Goal: Transaction & Acquisition: Purchase product/service

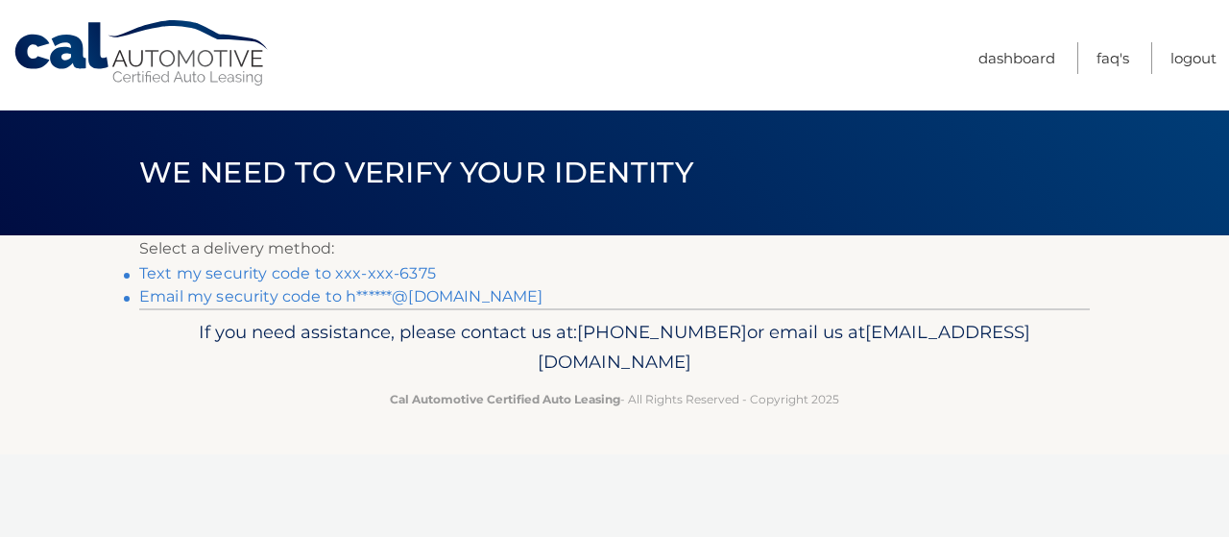
click at [382, 279] on link "Text my security code to xxx-xxx-6375" at bounding box center [287, 273] width 297 height 18
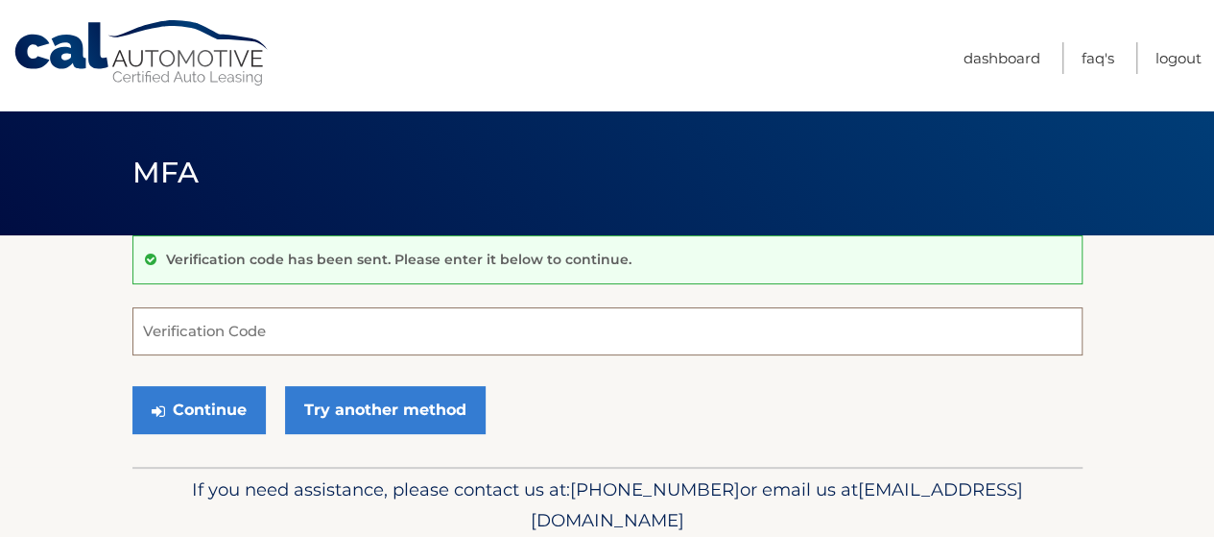
click at [263, 353] on input "Verification Code" at bounding box center [607, 331] width 950 height 48
click at [275, 337] on input "Verification Code" at bounding box center [607, 331] width 950 height 48
type input "41875"
click at [208, 452] on div "Verification code has been sent. Please enter it below to continue. 41875 Verif…" at bounding box center [607, 350] width 950 height 231
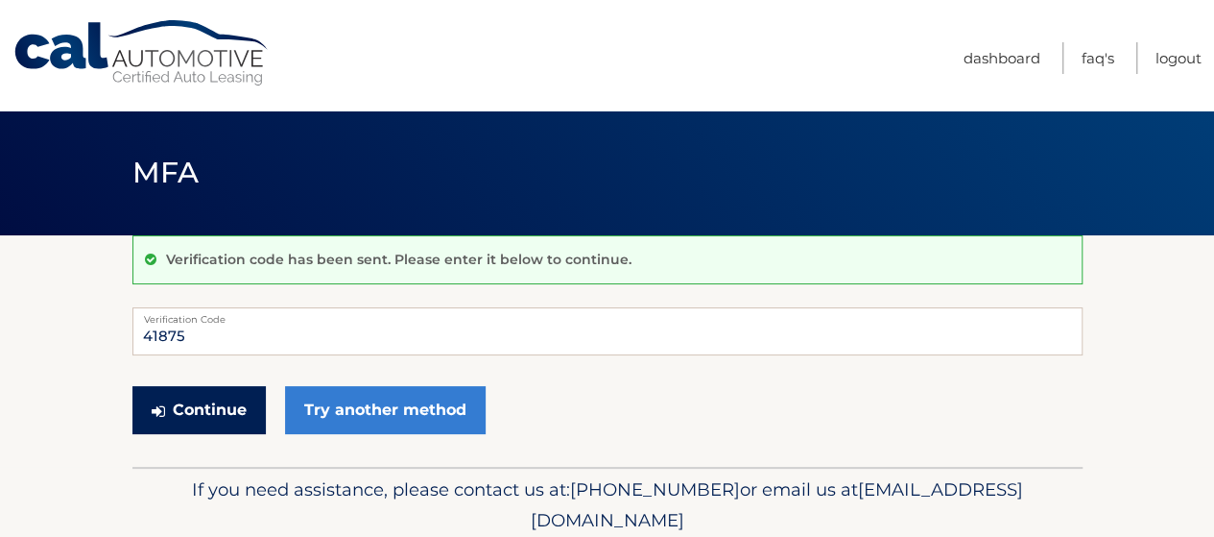
click at [211, 419] on button "Continue" at bounding box center [198, 410] width 133 height 48
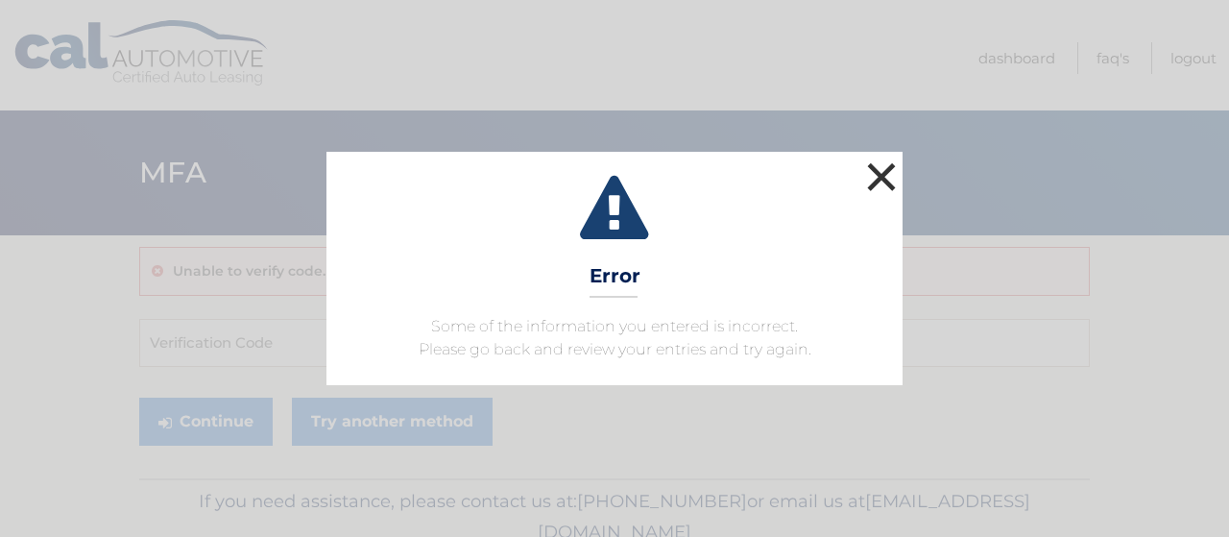
click at [894, 160] on button "×" at bounding box center [881, 176] width 38 height 38
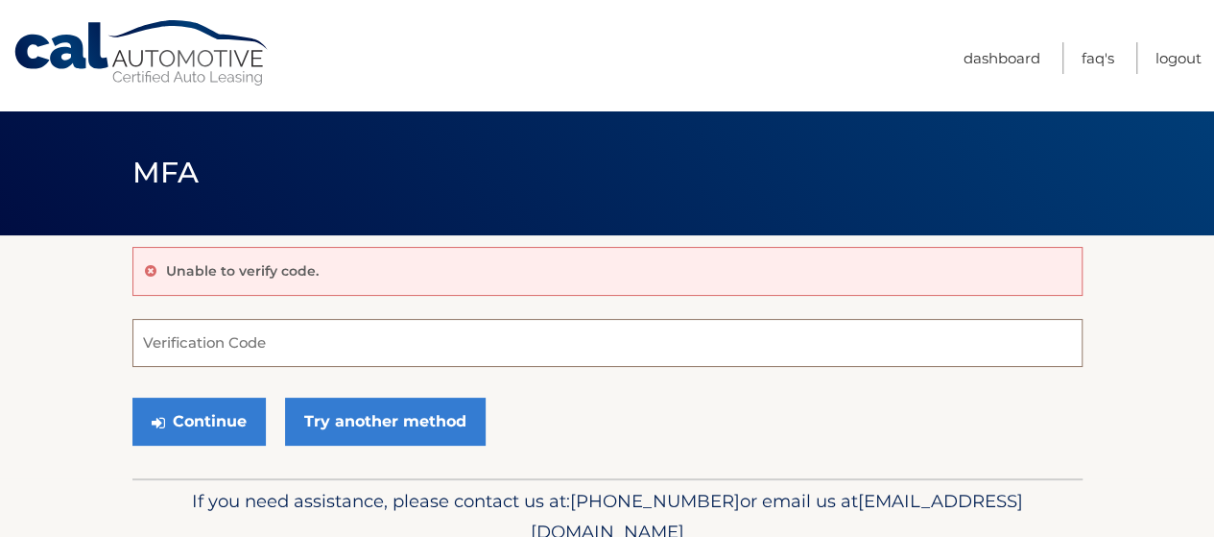
click at [296, 356] on input "Verification Code" at bounding box center [607, 343] width 950 height 48
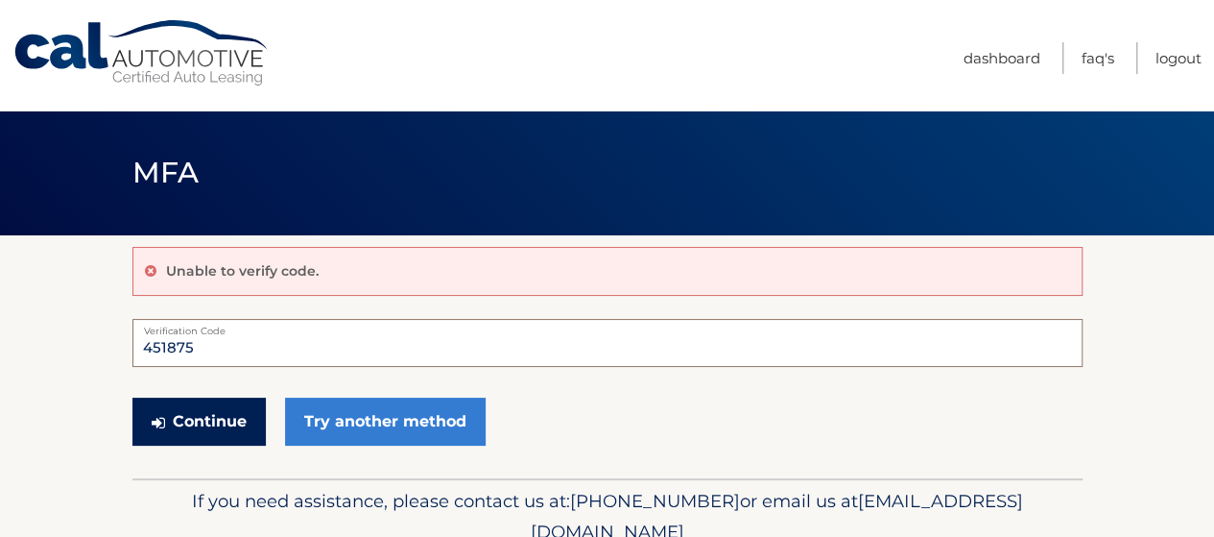
type input "451875"
click at [188, 421] on button "Continue" at bounding box center [198, 421] width 133 height 48
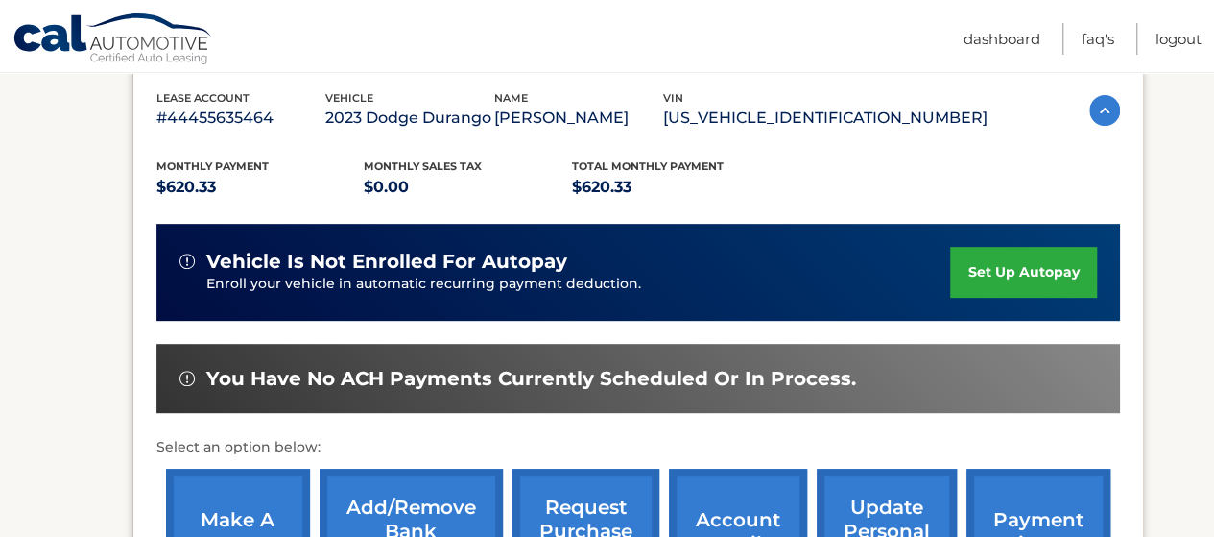
scroll to position [480, 0]
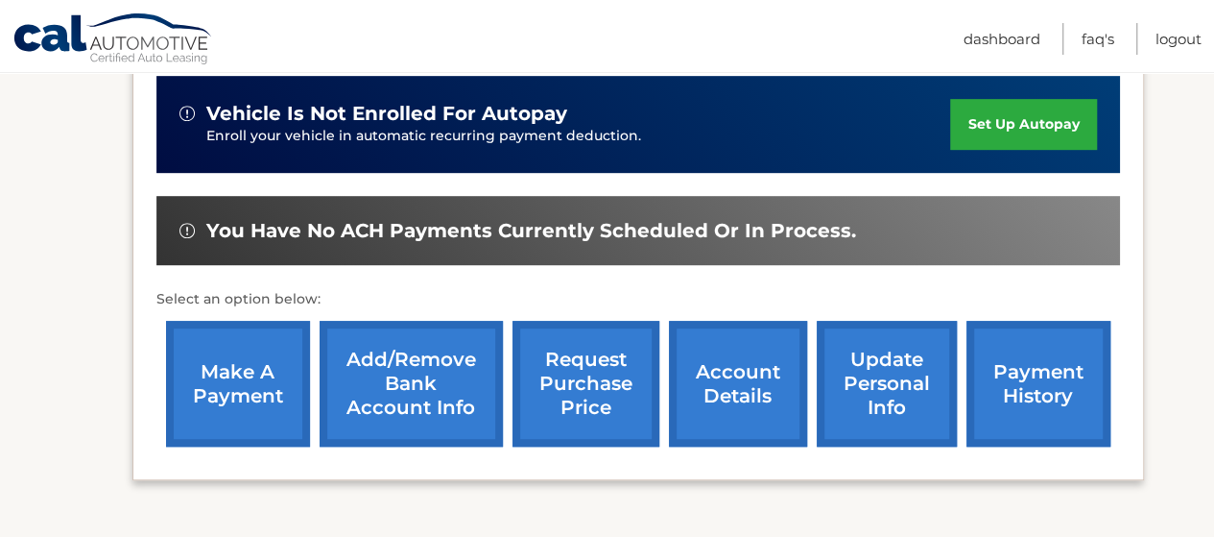
click at [751, 387] on link "account details" at bounding box center [738, 384] width 138 height 126
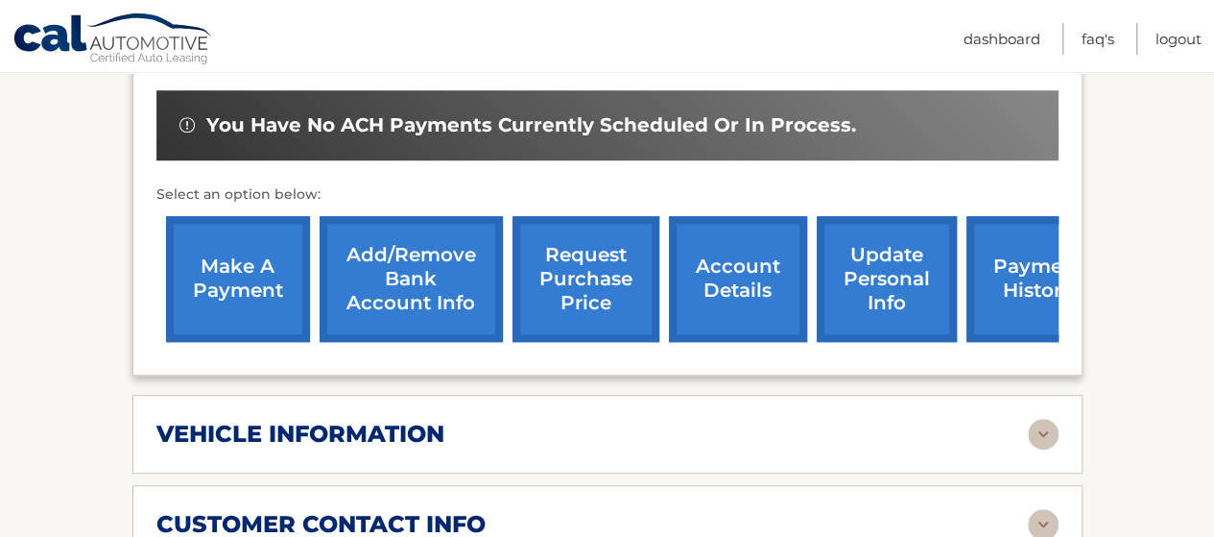
scroll to position [864, 0]
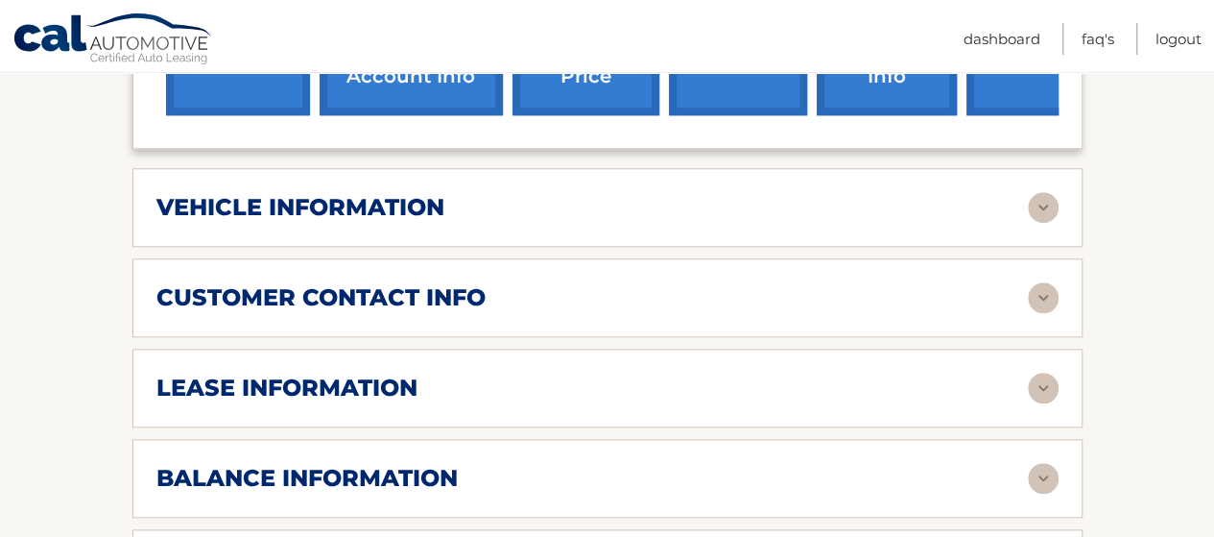
click at [357, 373] on div "lease information Contract Start Date Oct 12, 2023 Term 39 Maturity Date Jan 12…" at bounding box center [607, 387] width 950 height 79
click at [367, 373] on h2 "lease information" at bounding box center [286, 387] width 261 height 29
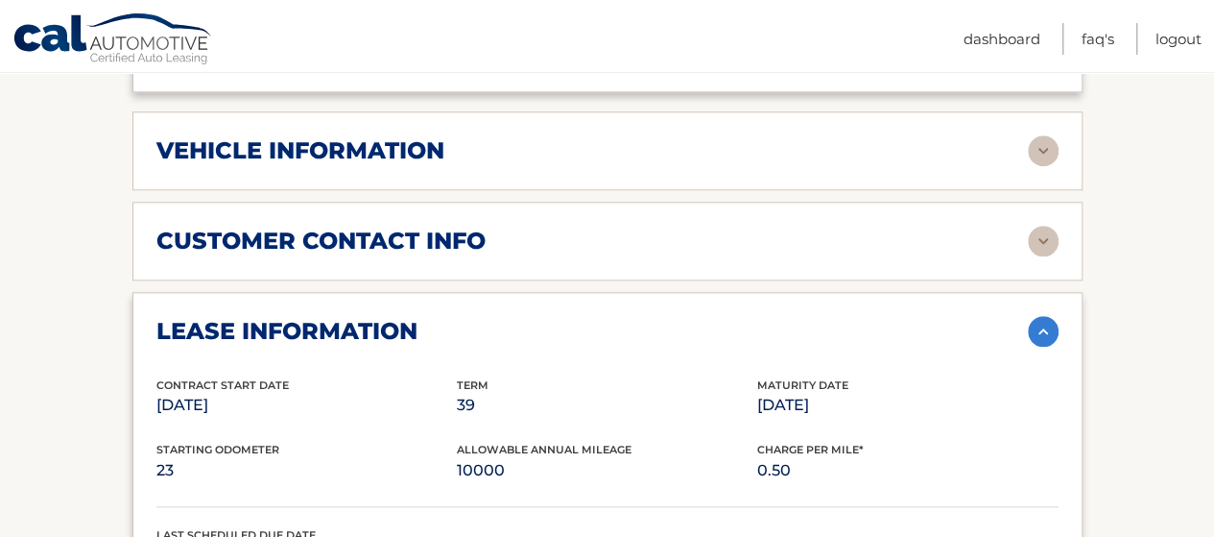
scroll to position [960, 0]
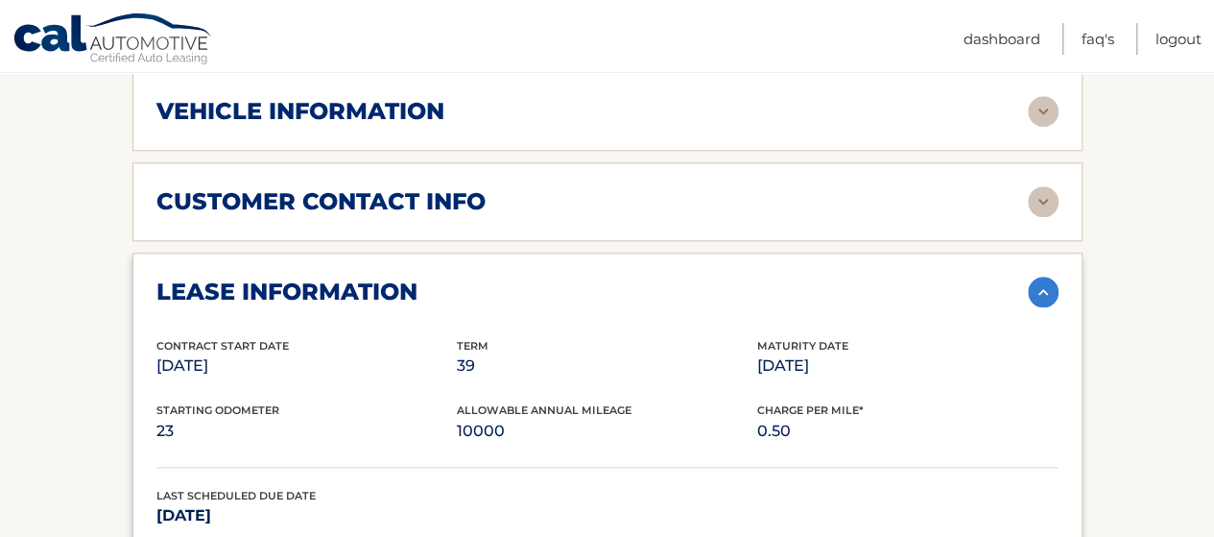
click at [459, 352] on p "39" at bounding box center [607, 365] width 300 height 27
click at [432, 401] on div "Starting Odometer 23" at bounding box center [306, 422] width 300 height 43
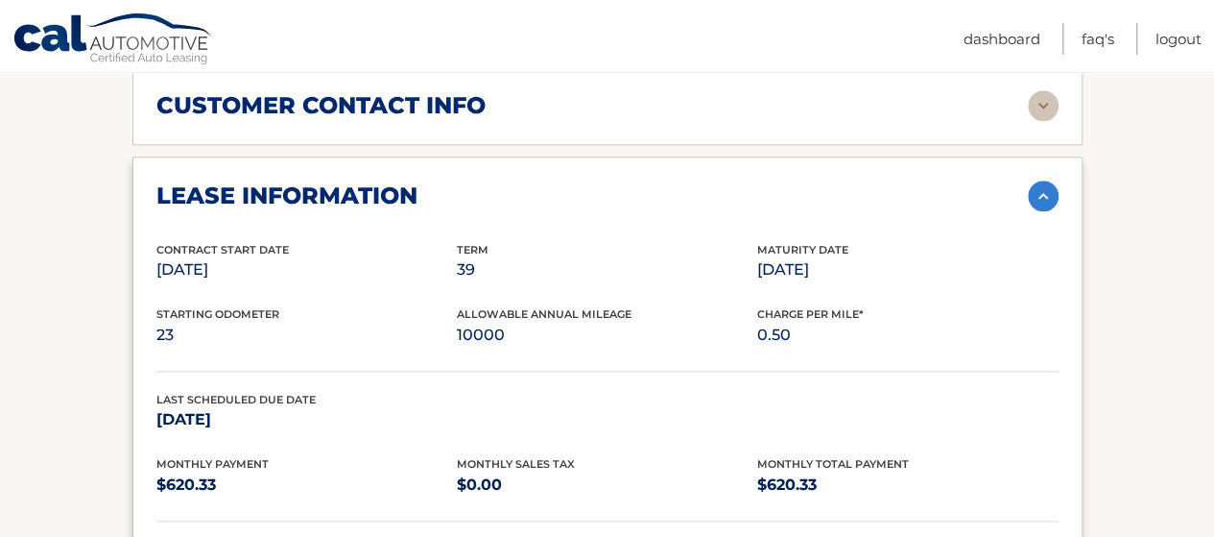
scroll to position [1248, 0]
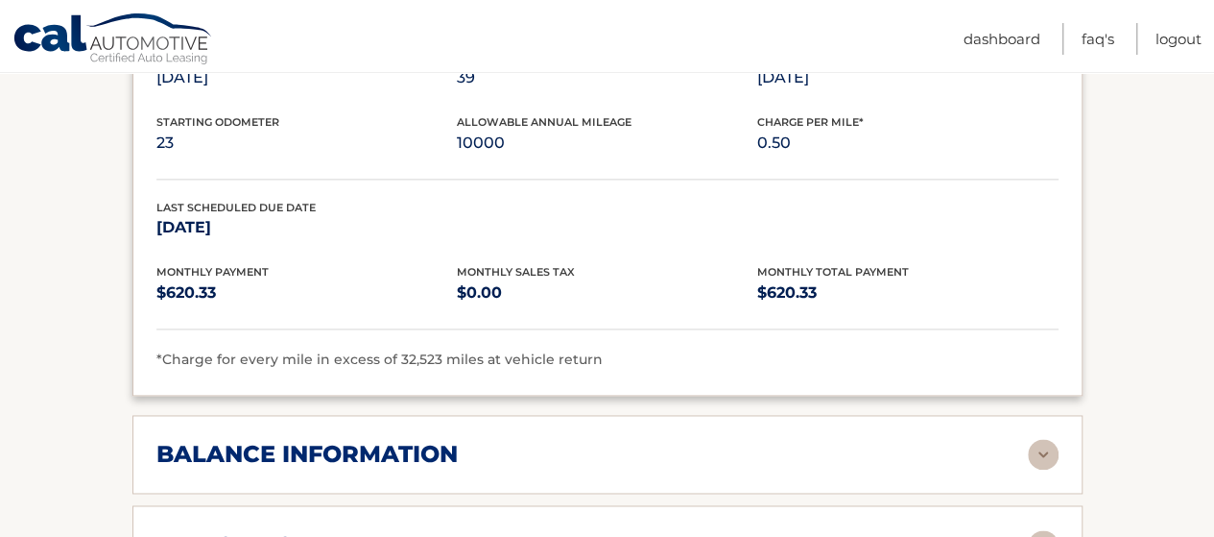
click at [426, 440] on h2 "balance information" at bounding box center [306, 454] width 301 height 29
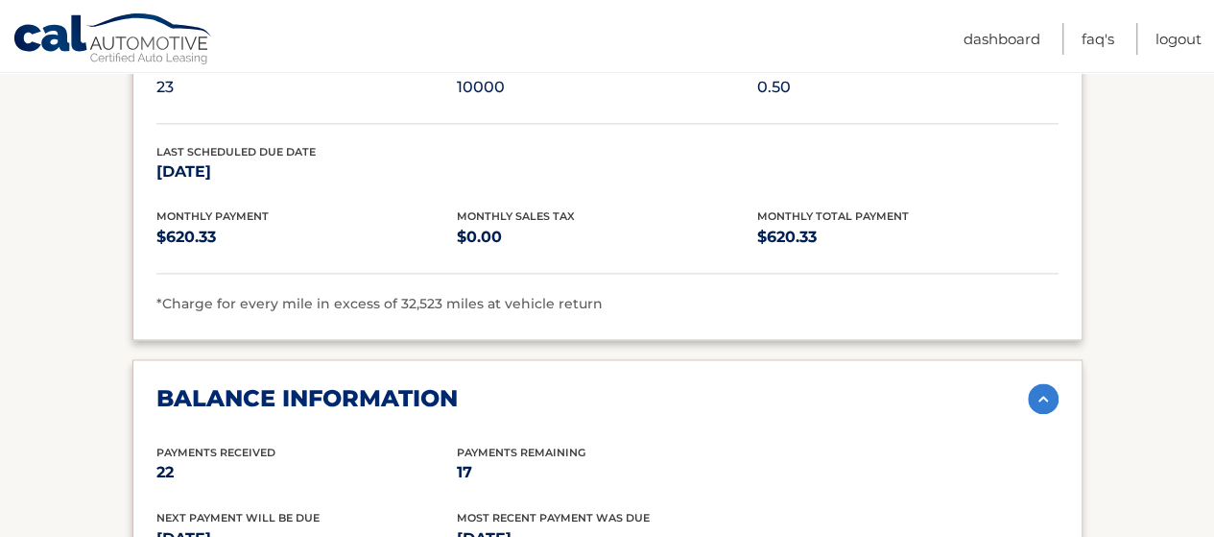
scroll to position [1344, 0]
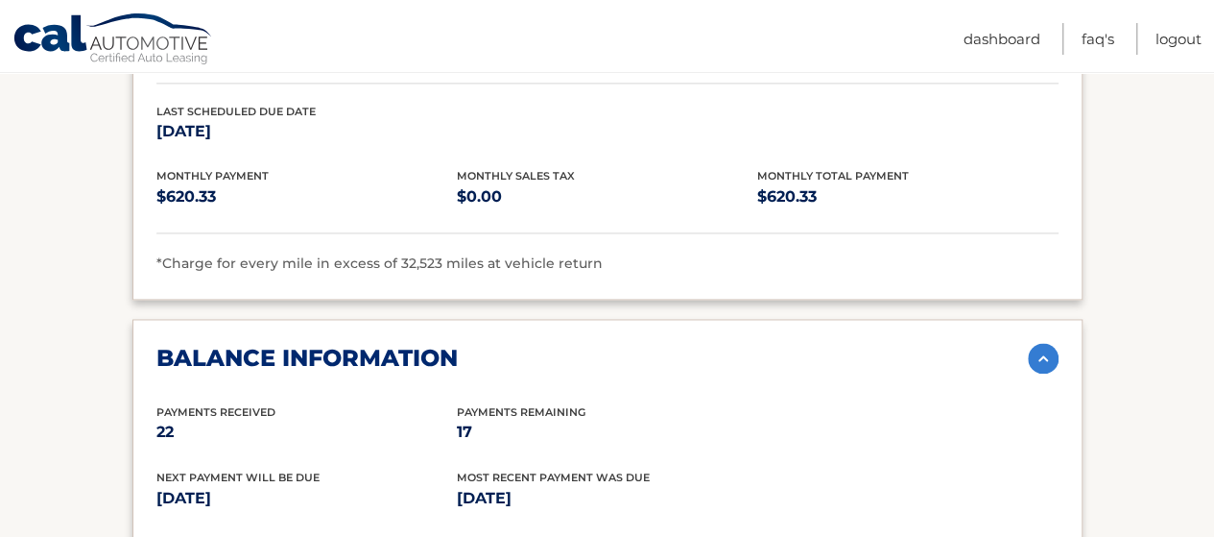
click at [470, 419] on p "17" at bounding box center [607, 432] width 300 height 27
click at [469, 419] on p "17" at bounding box center [607, 432] width 300 height 27
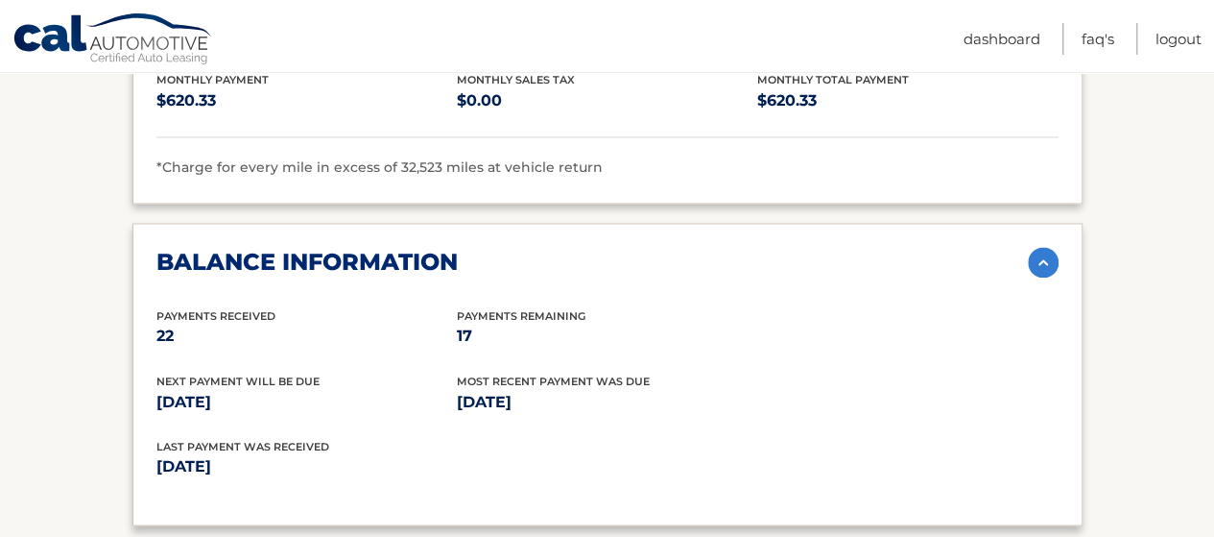
click at [486, 373] on span "Most Recent Payment Was Due" at bounding box center [553, 379] width 193 height 13
click at [451, 388] on p "Sep 12, 2025" at bounding box center [306, 401] width 300 height 27
click at [357, 388] on p "Sep 12, 2025" at bounding box center [306, 401] width 300 height 27
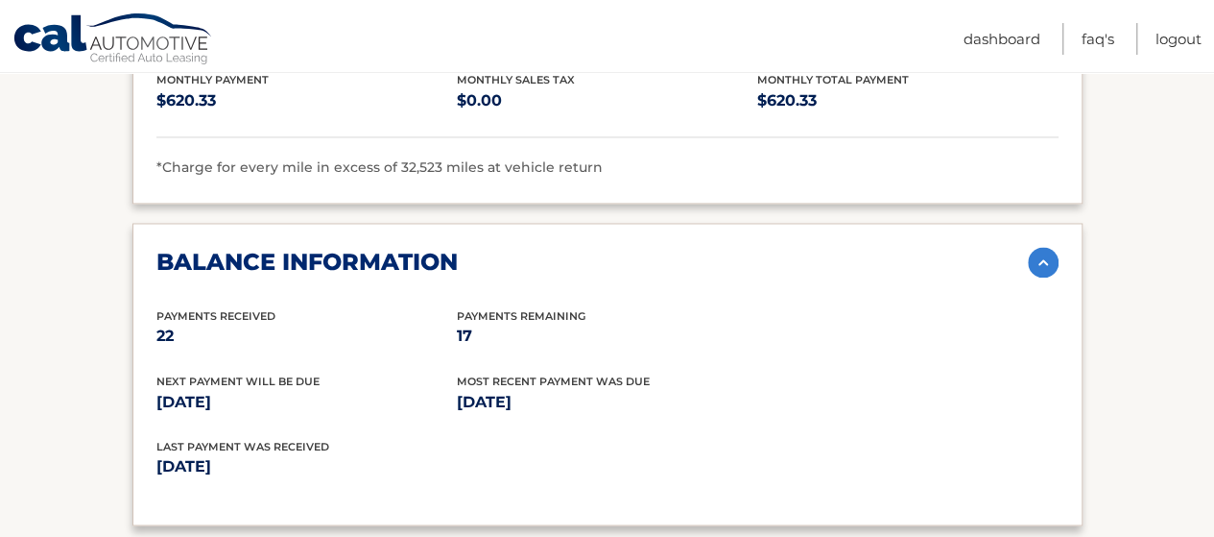
click at [357, 388] on p "Sep 12, 2025" at bounding box center [306, 401] width 300 height 27
click at [385, 395] on div "Next Payment will be due Sep 12, 2025 Most Recent Payment Was Due Jul 12, 2025" at bounding box center [607, 403] width 902 height 65
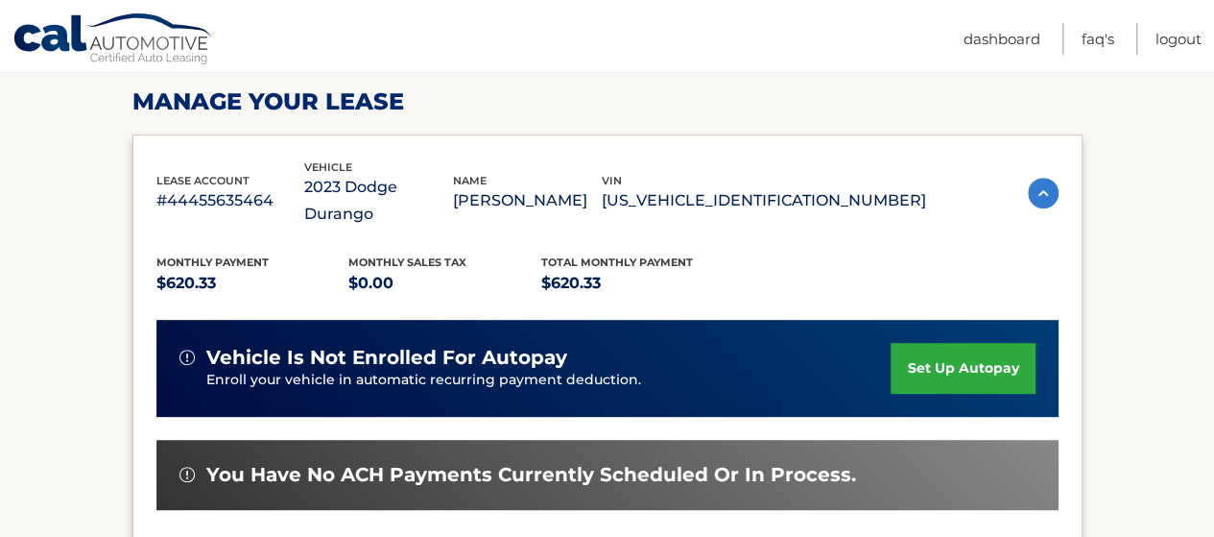
scroll to position [576, 0]
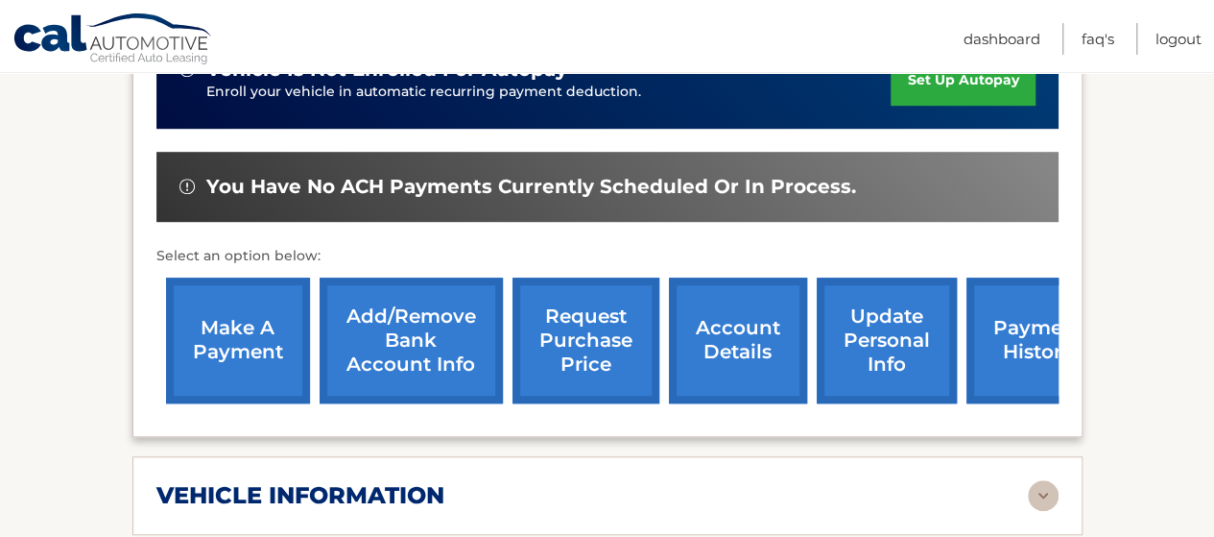
click at [242, 316] on link "make a payment" at bounding box center [238, 340] width 144 height 126
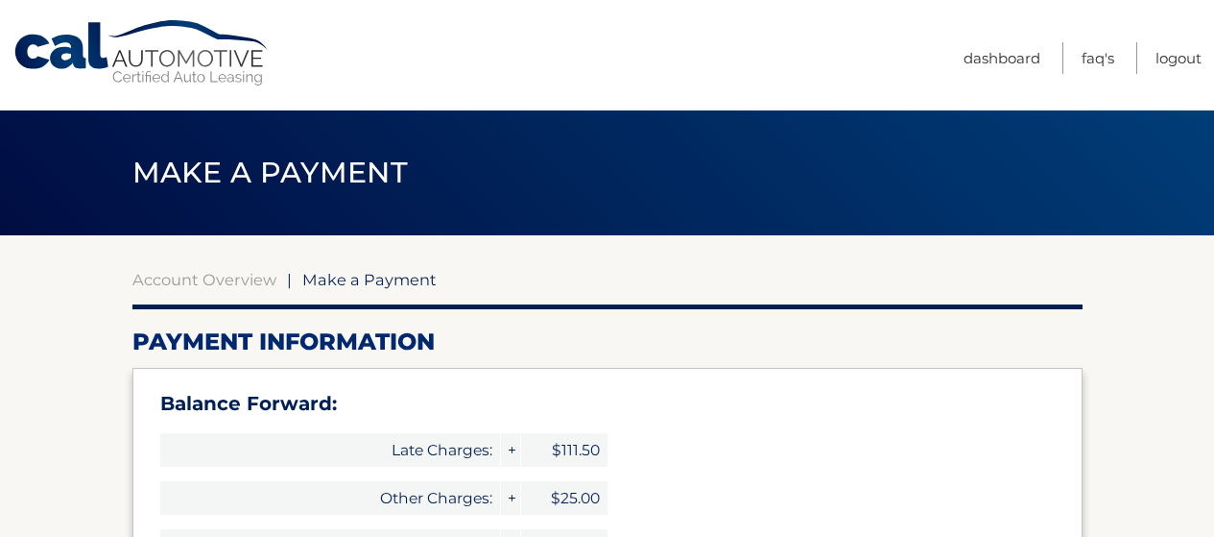
select select "NDVkMmQ0NjEtZWMzOS00ZjQ4LWEyOGEtNDJlNzU4MDE1NGEx"
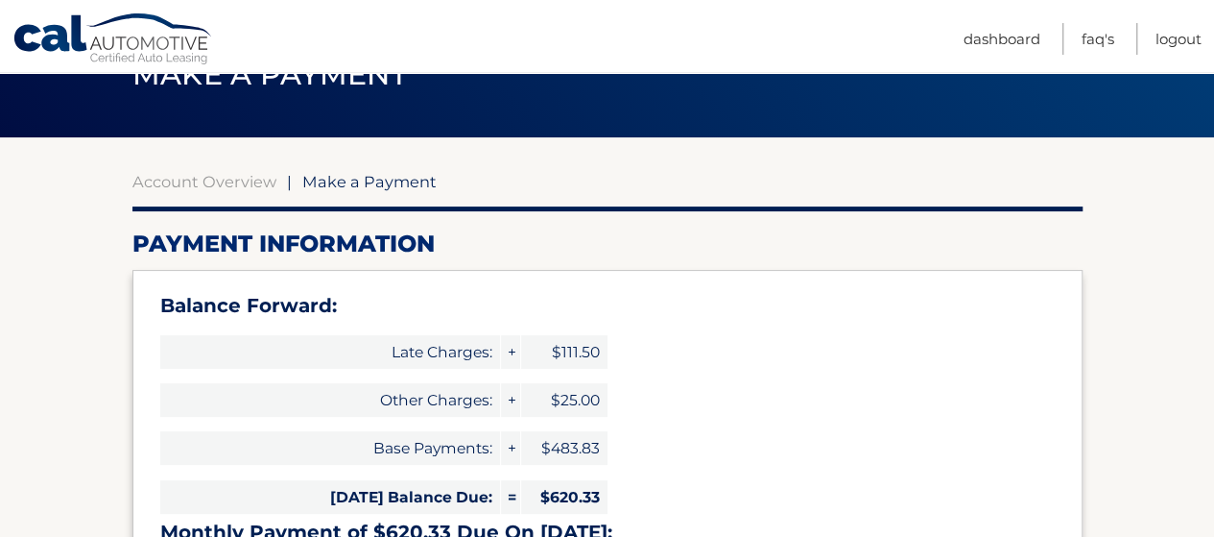
scroll to position [192, 0]
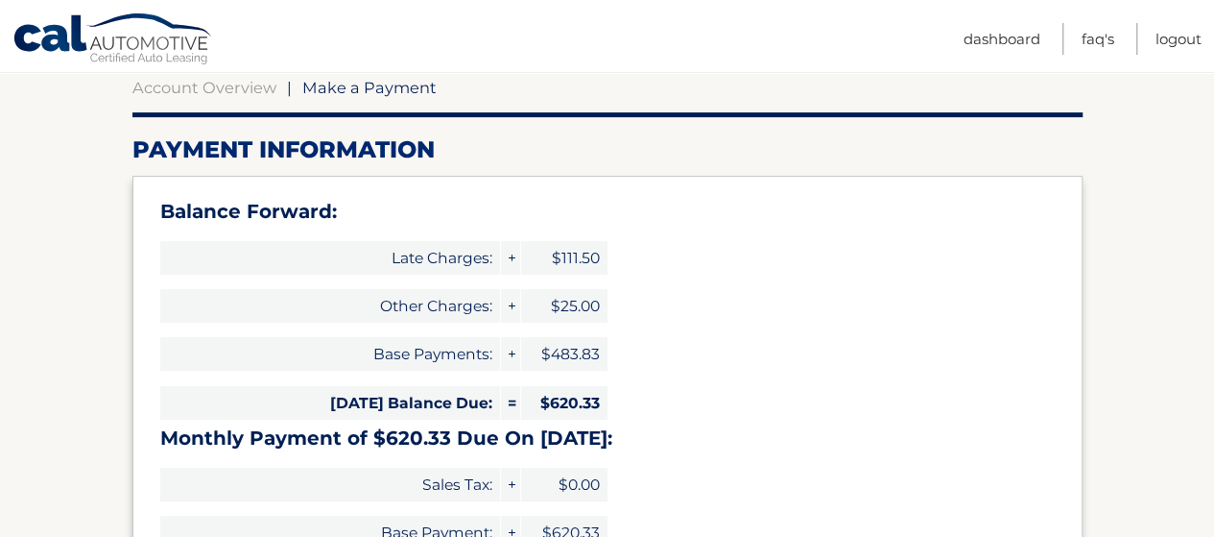
click at [568, 390] on span "$620.33" at bounding box center [564, 403] width 86 height 34
click at [566, 350] on span "$483.83" at bounding box center [564, 354] width 86 height 34
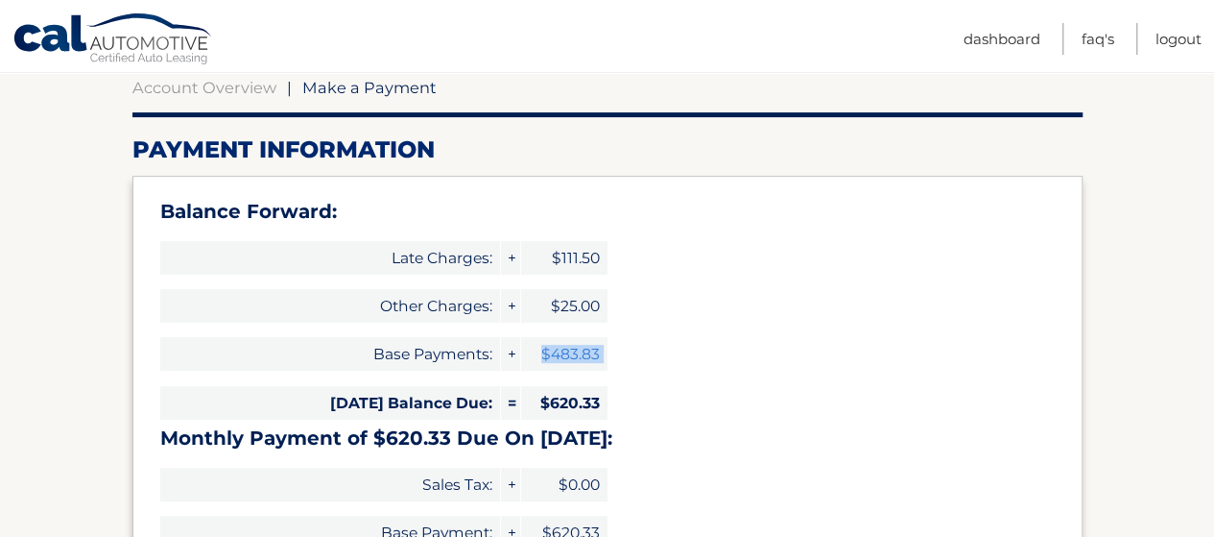
click at [566, 350] on span "$483.83" at bounding box center [564, 354] width 86 height 34
click at [494, 363] on span "Base Payments:" at bounding box center [330, 354] width 340 height 34
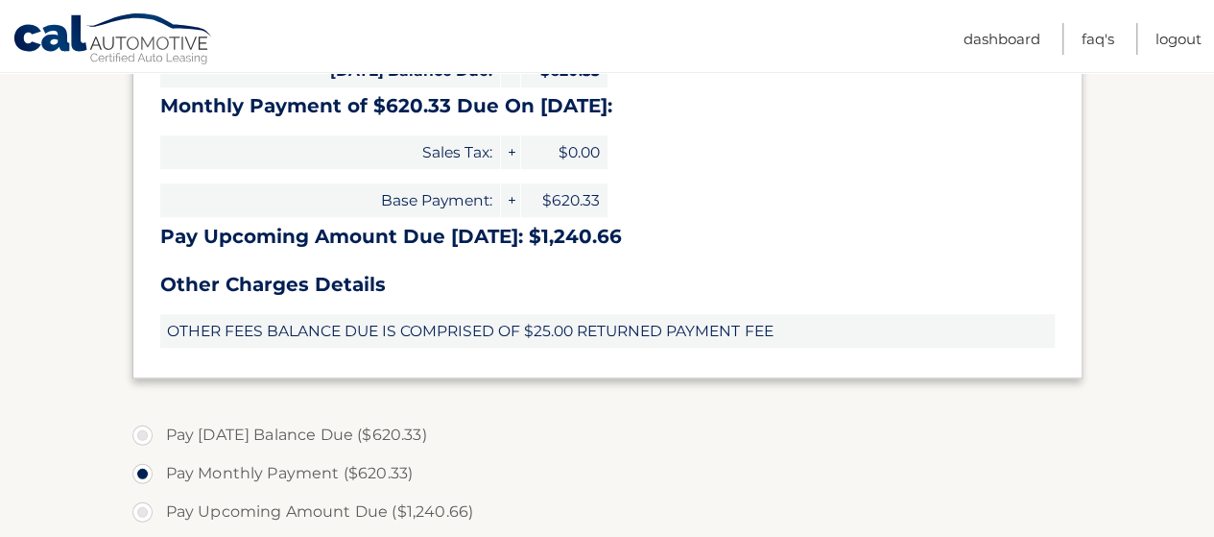
scroll to position [672, 0]
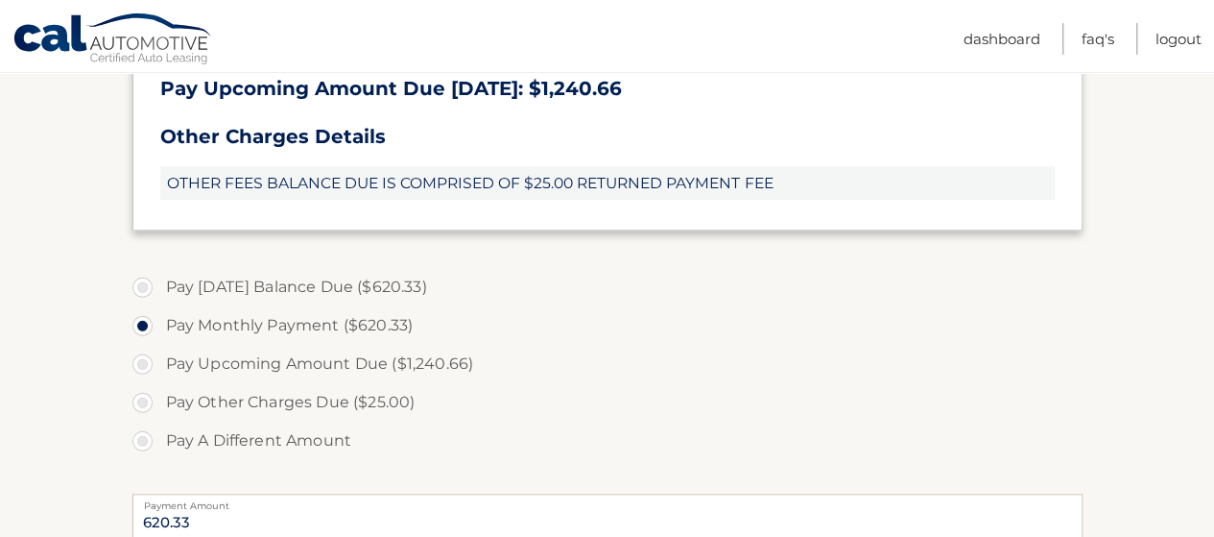
click at [319, 291] on label "Pay Today's Balance Due ($620.33)" at bounding box center [607, 287] width 950 height 38
click at [159, 291] on input "Pay Today's Balance Due ($620.33)" at bounding box center [149, 283] width 19 height 31
radio input "true"
click at [305, 329] on label "Pay Monthly Payment ($620.33)" at bounding box center [607, 325] width 950 height 38
click at [159, 329] on input "Pay Monthly Payment ($620.33)" at bounding box center [149, 321] width 19 height 31
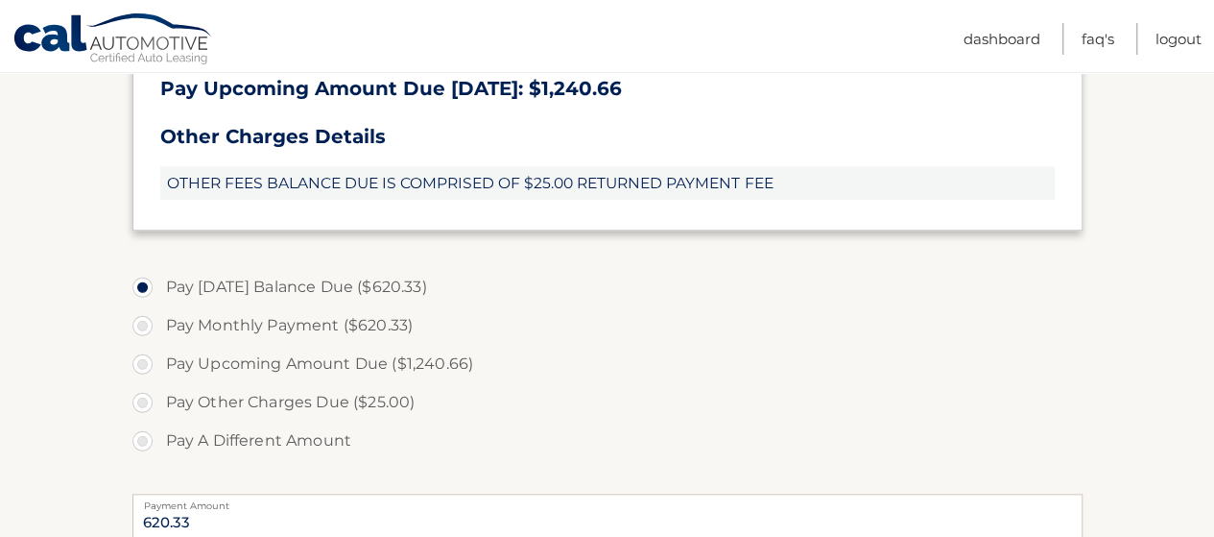
radio input "true"
click at [323, 291] on label "Pay Today's Balance Due ($620.33)" at bounding box center [607, 287] width 950 height 38
click at [159, 291] on input "Pay Today's Balance Due ($620.33)" at bounding box center [149, 283] width 19 height 31
radio input "true"
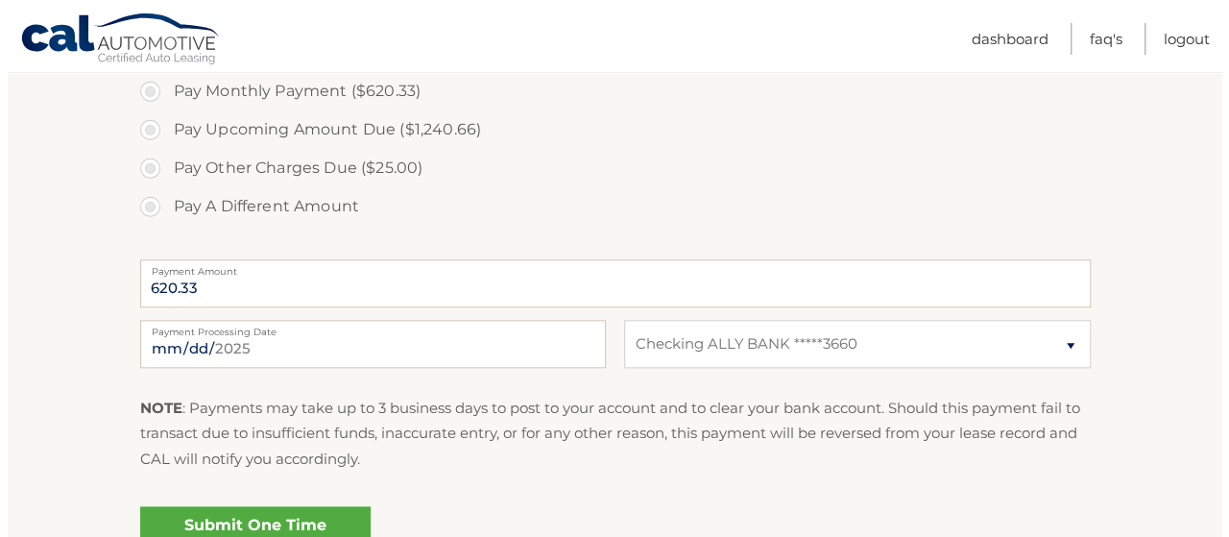
scroll to position [960, 0]
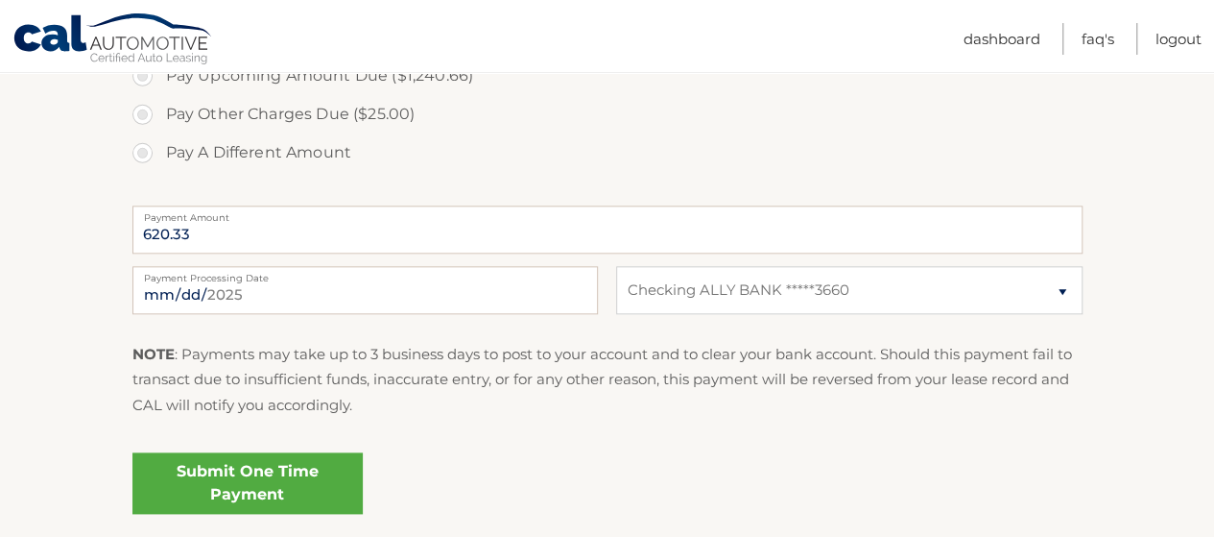
click at [291, 325] on div "2025-08-12 Payment Processing Date This payment is scheduled after your grace p…" at bounding box center [607, 300] width 950 height 69
click at [322, 296] on input "2025-08-12" at bounding box center [365, 290] width 466 height 48
click at [272, 481] on link "Submit One Time Payment" at bounding box center [247, 482] width 230 height 61
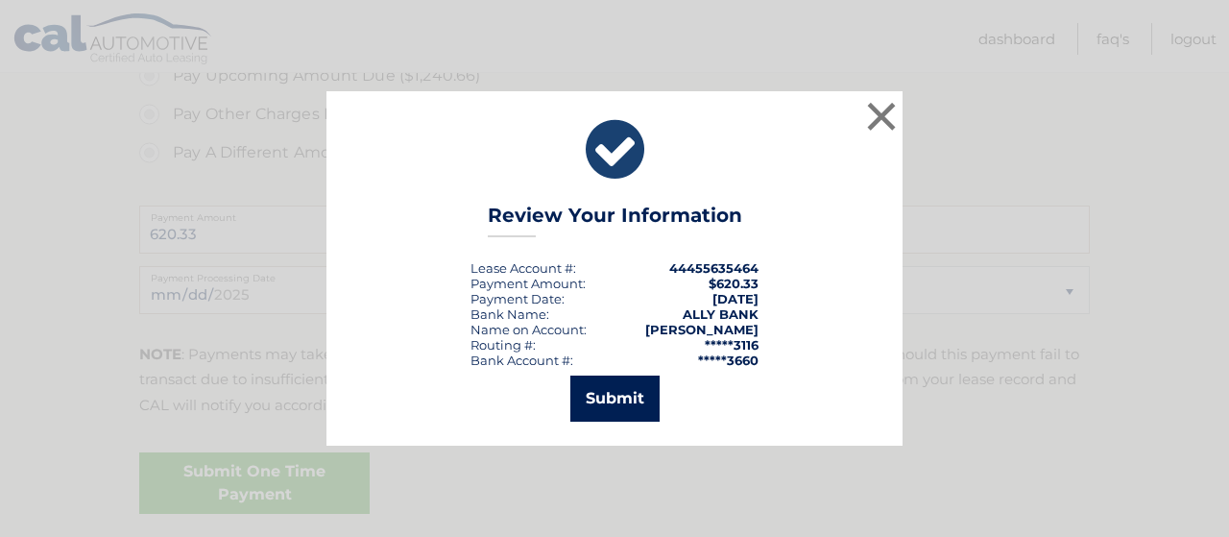
click at [620, 399] on button "Submit" at bounding box center [614, 398] width 89 height 46
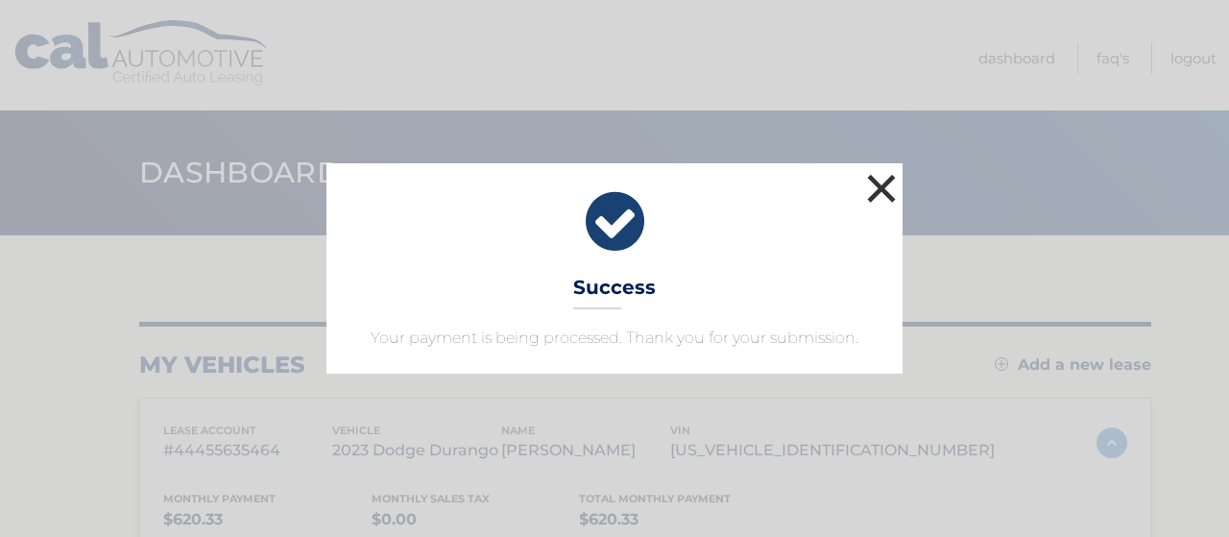
click at [889, 179] on button "×" at bounding box center [881, 188] width 38 height 38
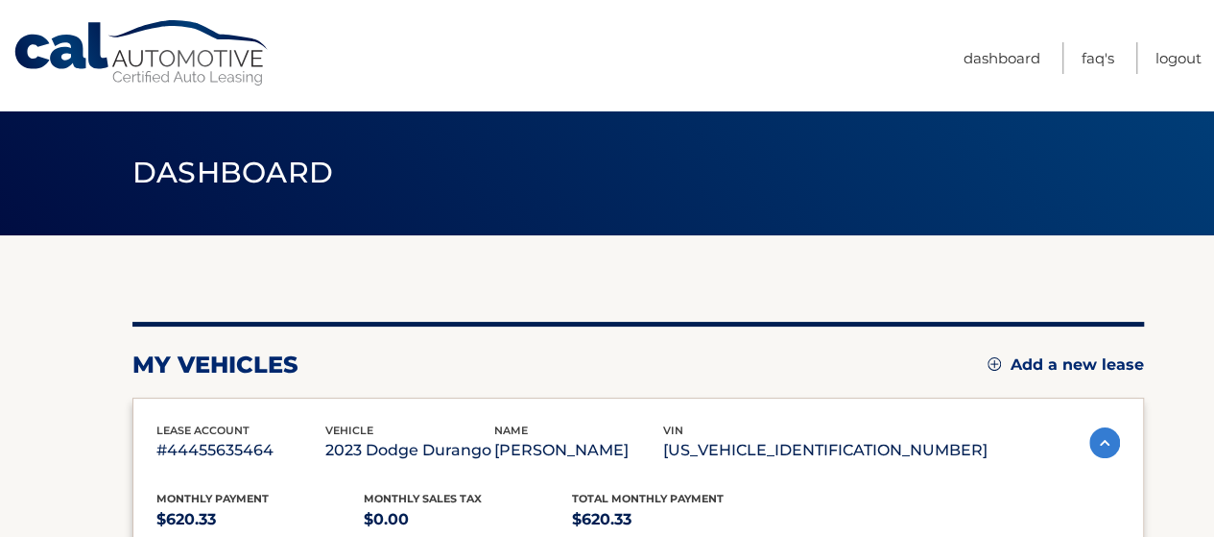
scroll to position [288, 0]
